Goal: Navigation & Orientation: Go to known website

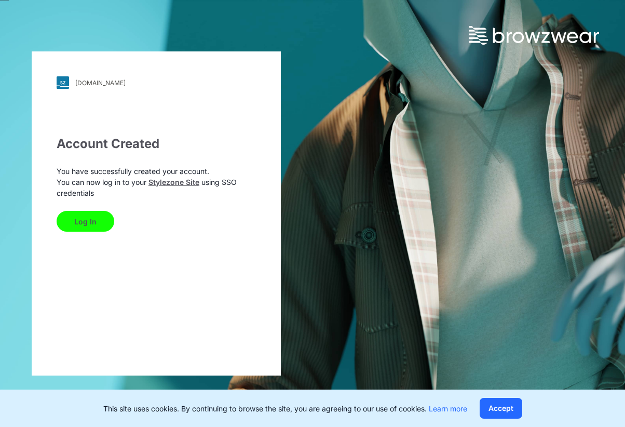
click at [86, 225] on button "Log In" at bounding box center [86, 221] width 58 height 21
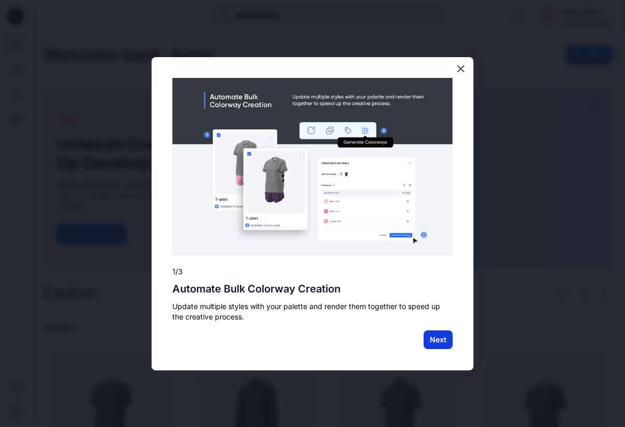
click at [432, 332] on button "Next" at bounding box center [438, 339] width 29 height 19
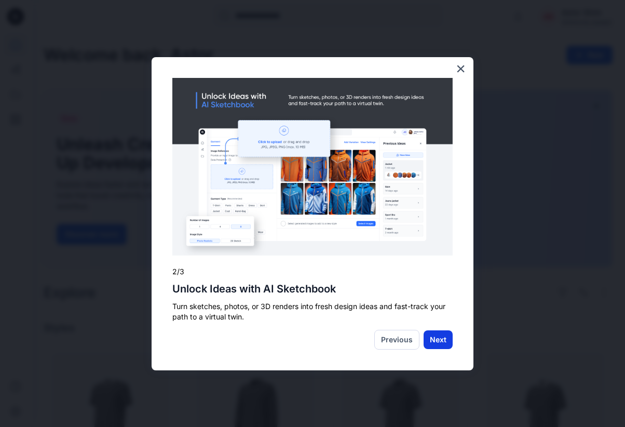
click at [444, 341] on button "Next" at bounding box center [438, 339] width 29 height 19
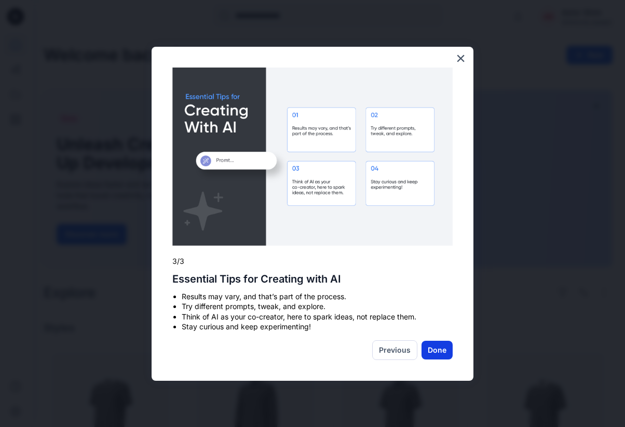
click at [443, 351] on button "Done" at bounding box center [436, 350] width 31 height 19
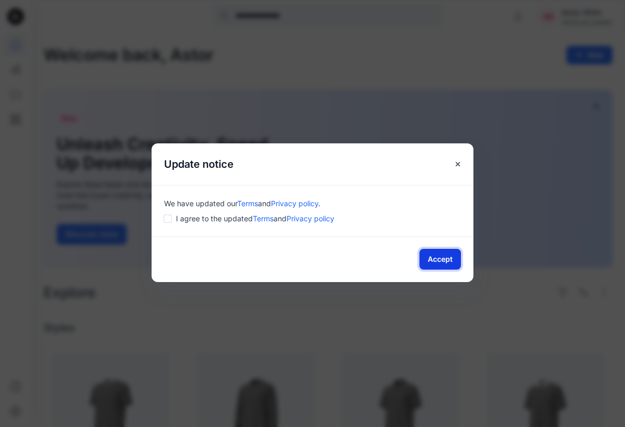
click at [451, 258] on button "Accept" at bounding box center [440, 259] width 42 height 21
